Goal: Use online tool/utility: Utilize a website feature to perform a specific function

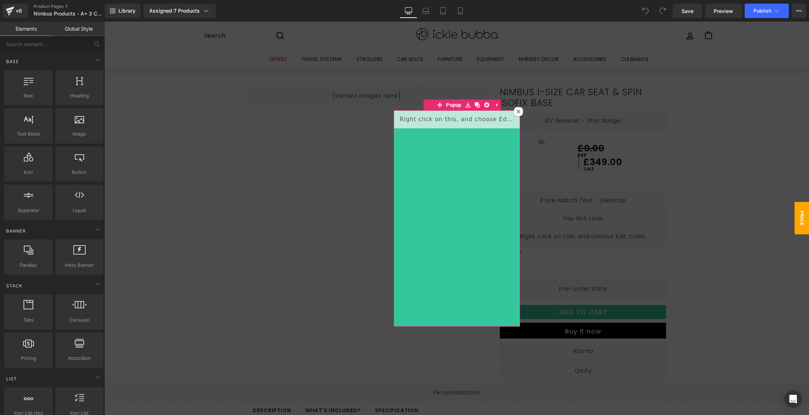
click at [516, 113] on icon at bounding box center [518, 112] width 4 height 4
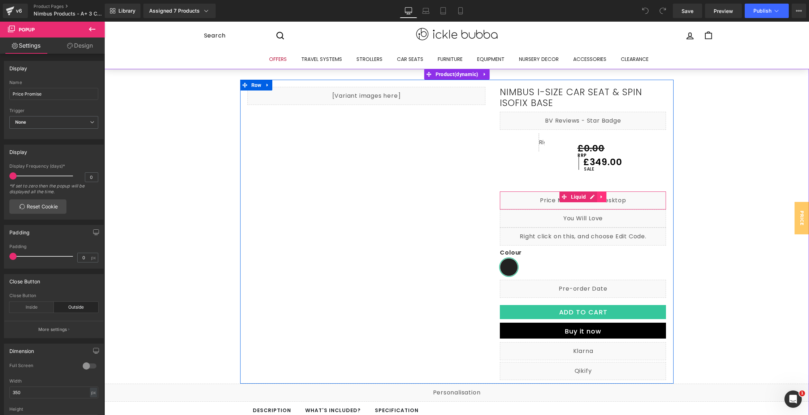
click at [600, 195] on icon at bounding box center [601, 196] width 5 height 5
click at [603, 197] on icon at bounding box center [605, 196] width 5 height 5
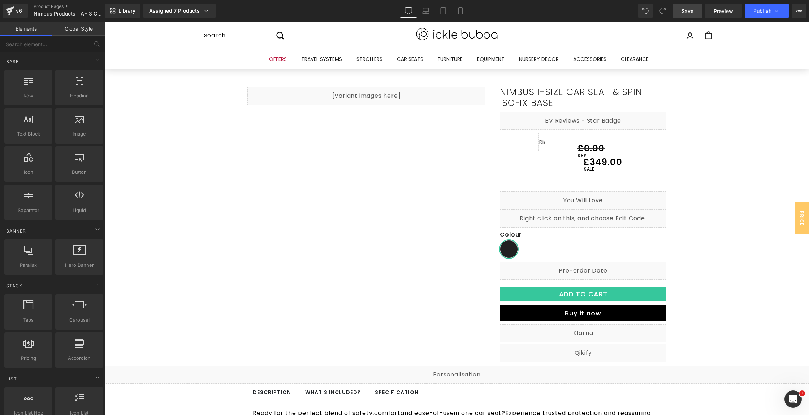
click at [689, 14] on link "Save" at bounding box center [686, 11] width 29 height 14
click at [750, 10] on button "Publish" at bounding box center [766, 11] width 44 height 14
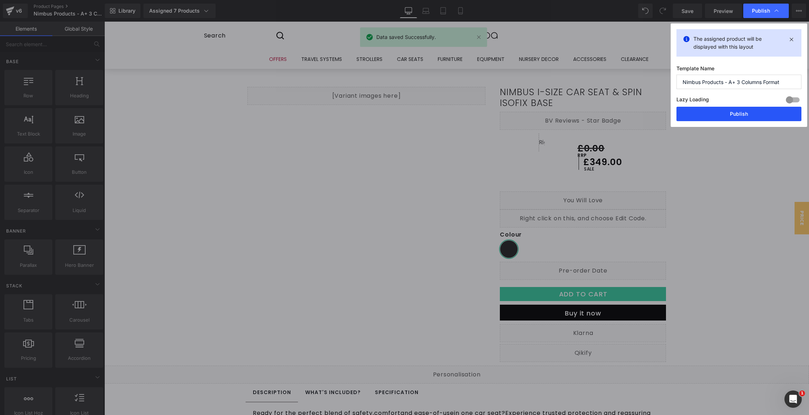
click at [751, 119] on button "Publish" at bounding box center [738, 114] width 125 height 14
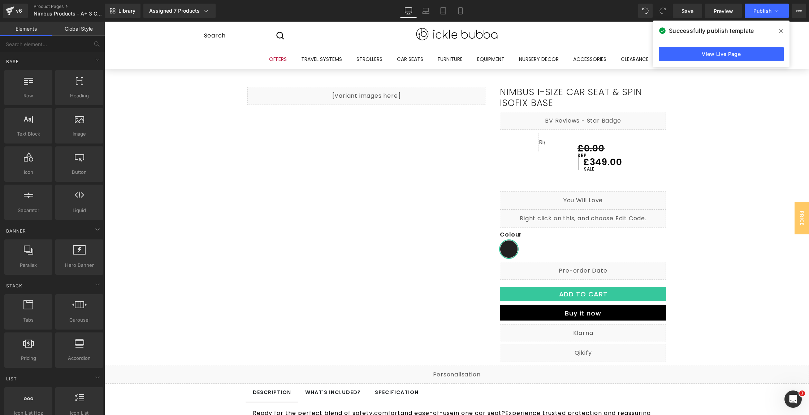
click at [780, 30] on icon at bounding box center [781, 31] width 4 height 6
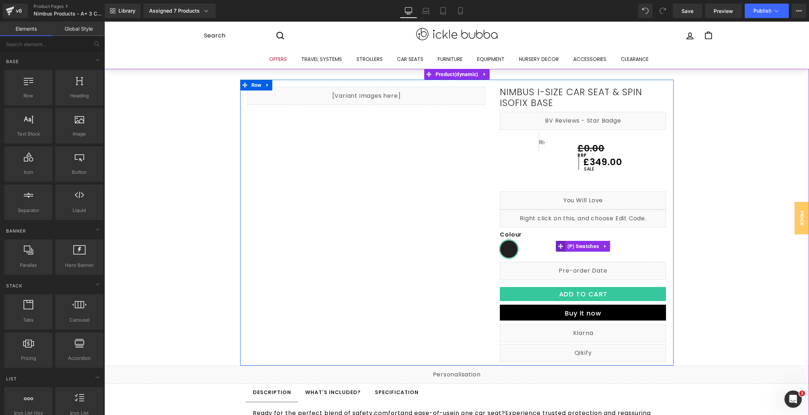
click at [558, 246] on icon at bounding box center [560, 246] width 5 height 5
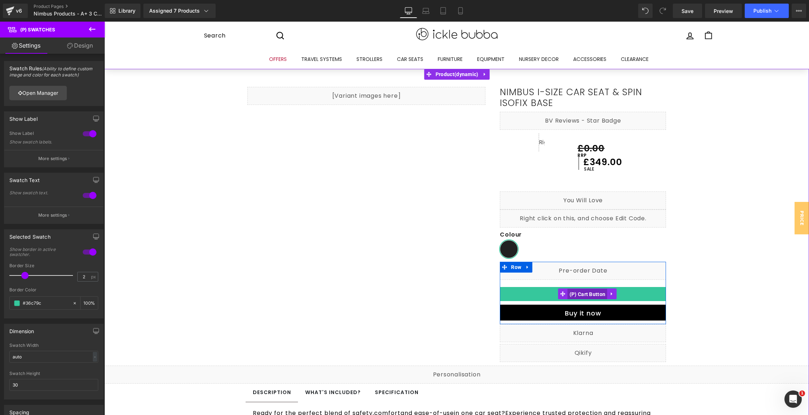
click at [590, 294] on span "(P) Cart Button" at bounding box center [587, 294] width 40 height 11
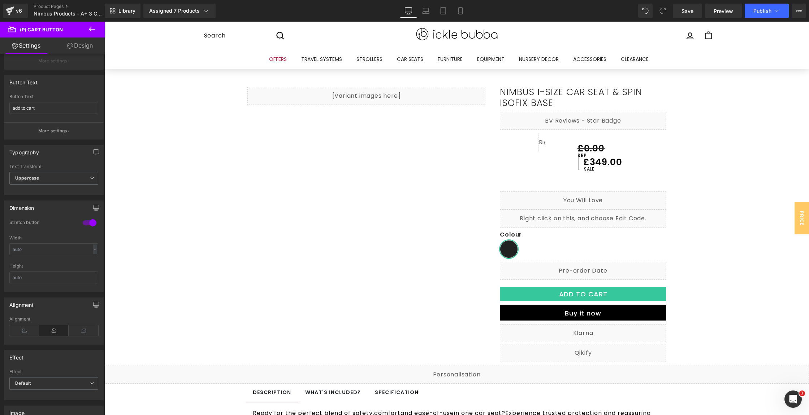
scroll to position [152, 0]
